Goal: Transaction & Acquisition: Purchase product/service

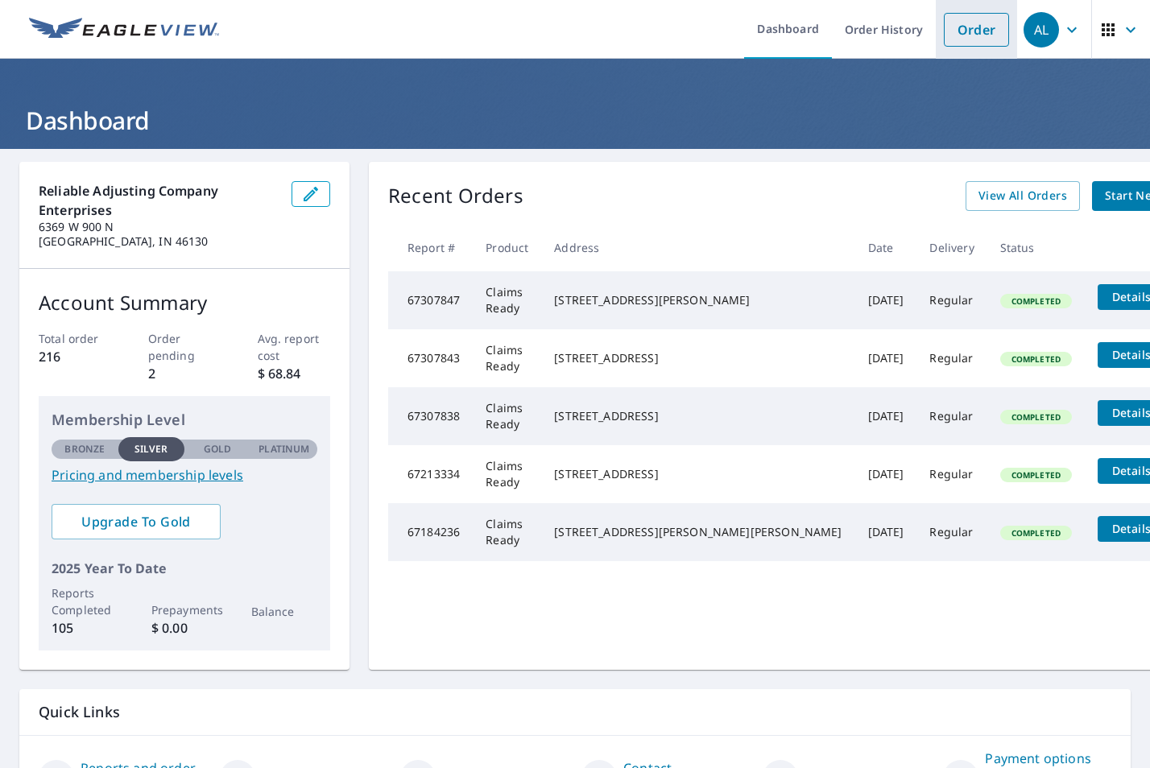
click at [973, 24] on link "Order" at bounding box center [975, 30] width 65 height 34
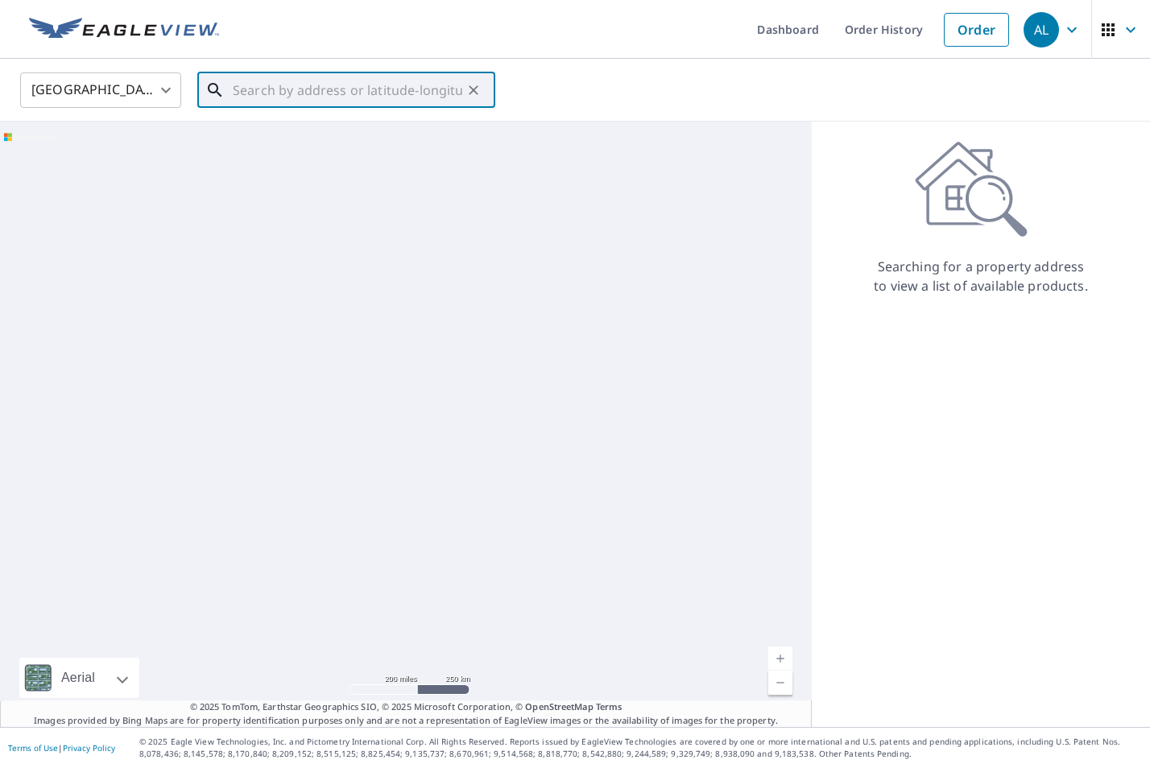
click at [308, 94] on input "text" at bounding box center [347, 90] width 229 height 45
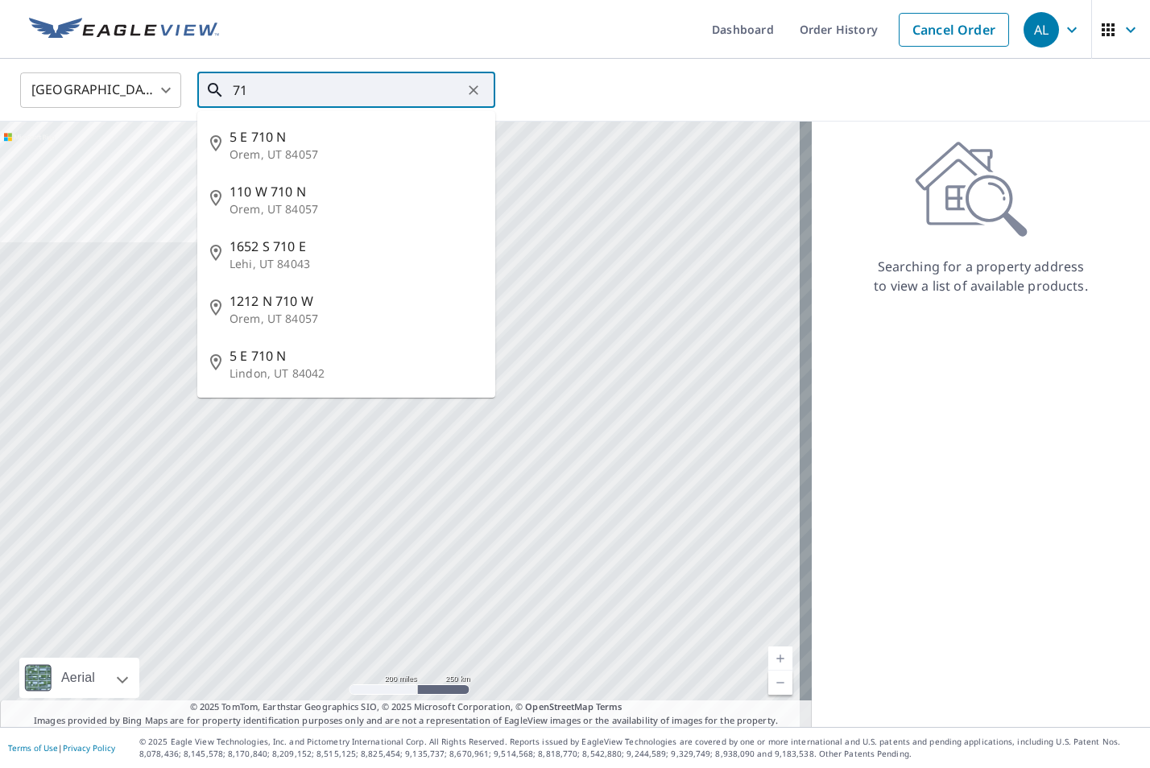
type input "7"
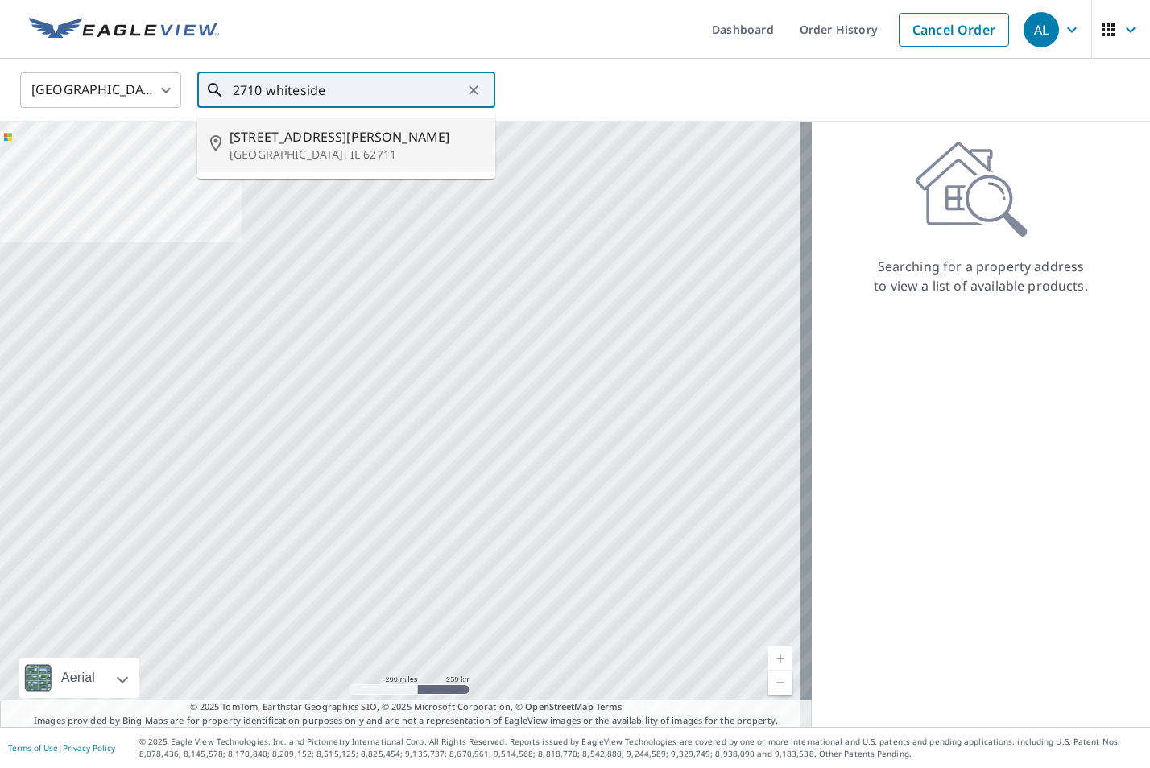
click at [307, 143] on span "[STREET_ADDRESS][PERSON_NAME]" at bounding box center [355, 136] width 253 height 19
type input "[STREET_ADDRESS][PERSON_NAME]"
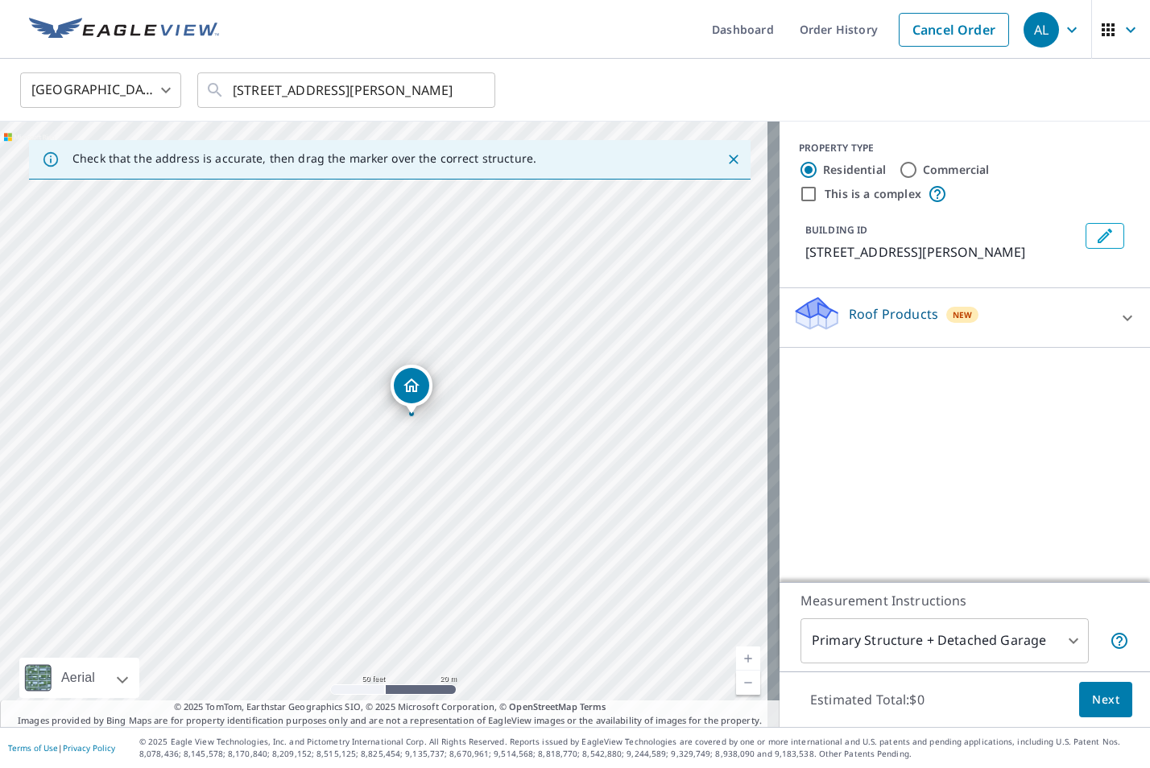
click at [881, 326] on div "Roof Products New" at bounding box center [950, 318] width 316 height 46
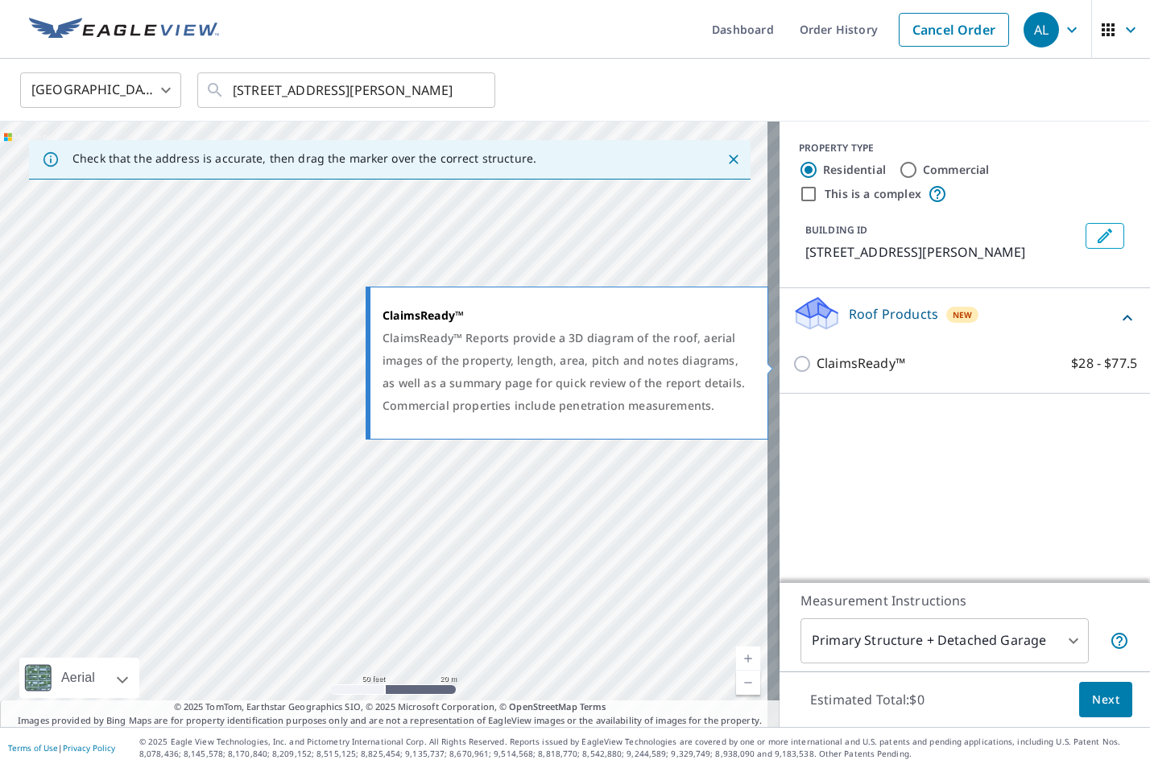
click at [873, 356] on p "ClaimsReady™" at bounding box center [860, 363] width 89 height 20
click at [816, 356] on input "ClaimsReady™ $28 - $77.5" at bounding box center [804, 363] width 24 height 19
checkbox input "true"
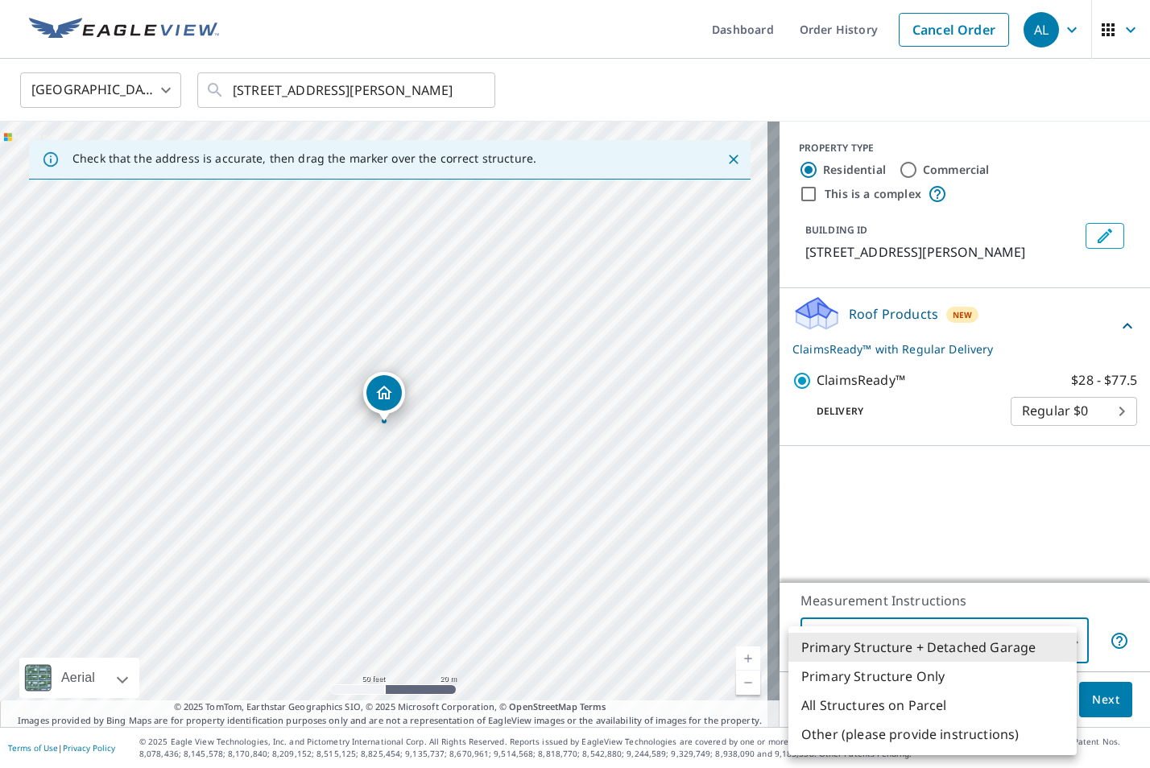
click at [891, 638] on body "AL AL Dashboard Order History Cancel Order AL [GEOGRAPHIC_DATA] [GEOGRAPHIC_DAT…" at bounding box center [575, 384] width 1150 height 768
click at [888, 675] on li "Primary Structure Only" at bounding box center [932, 676] width 288 height 29
type input "2"
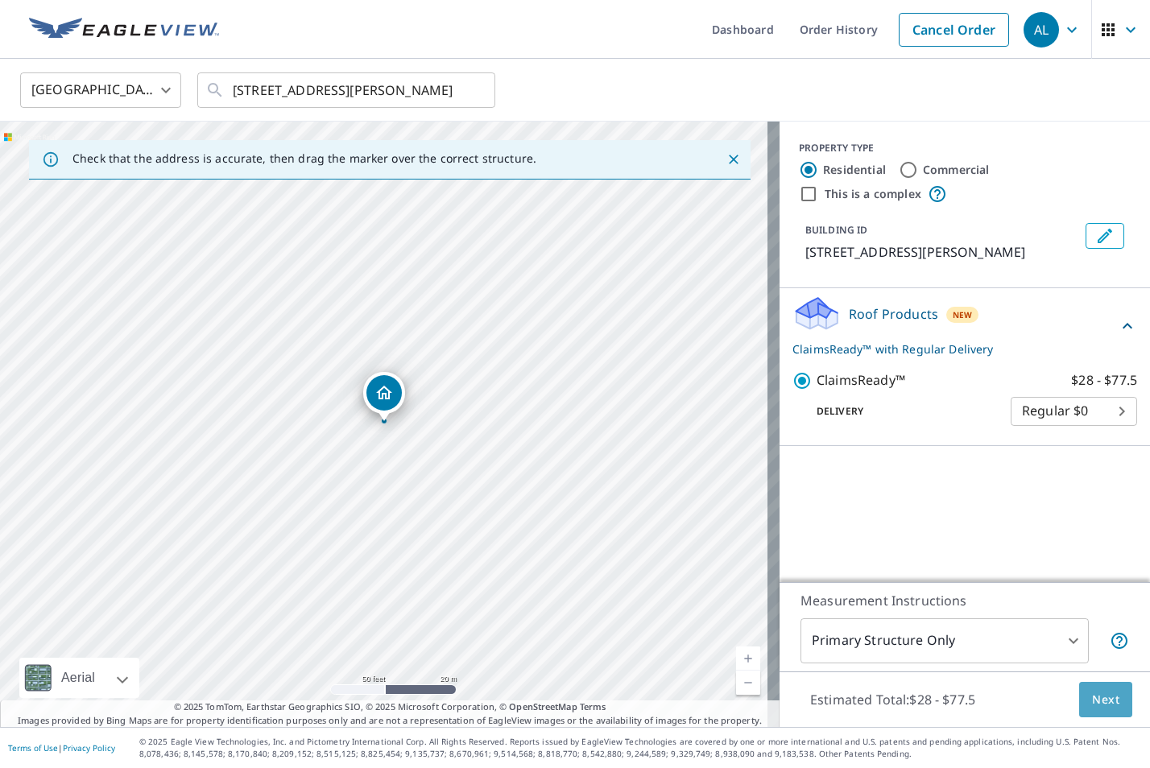
click at [1104, 699] on span "Next" at bounding box center [1105, 700] width 27 height 20
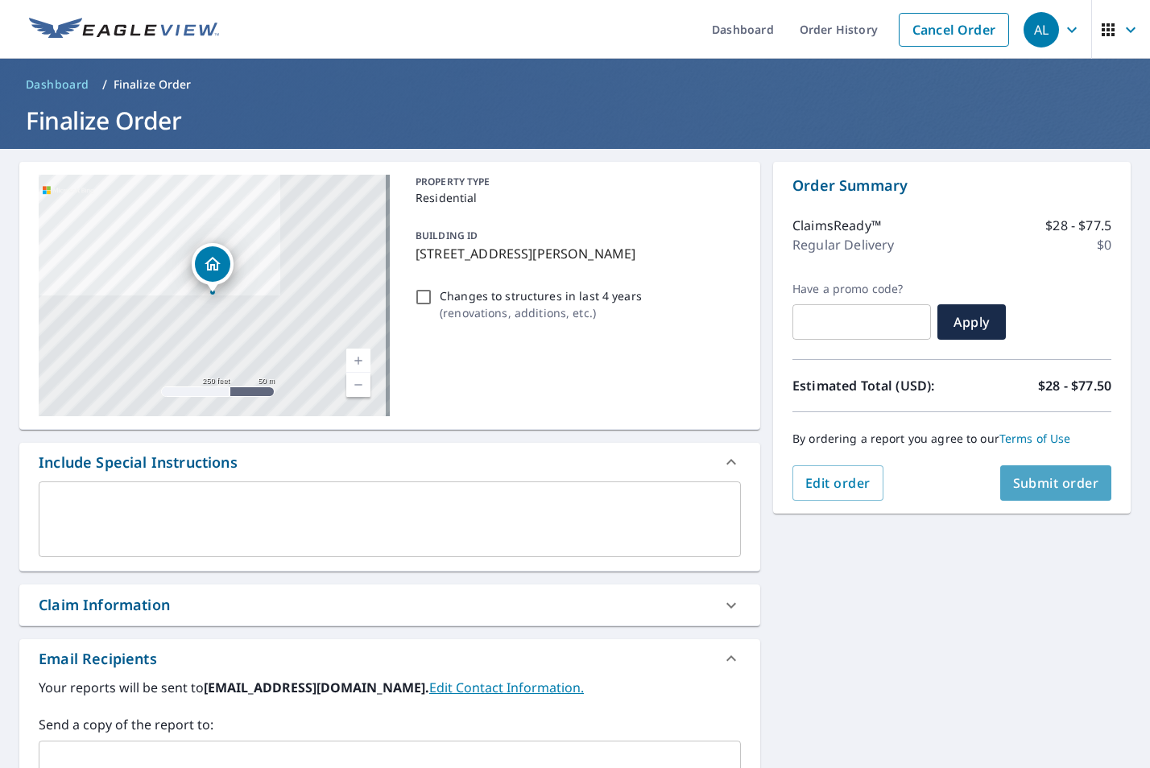
click at [1051, 486] on span "Submit order" at bounding box center [1056, 483] width 86 height 18
